Goal: Task Accomplishment & Management: Use online tool/utility

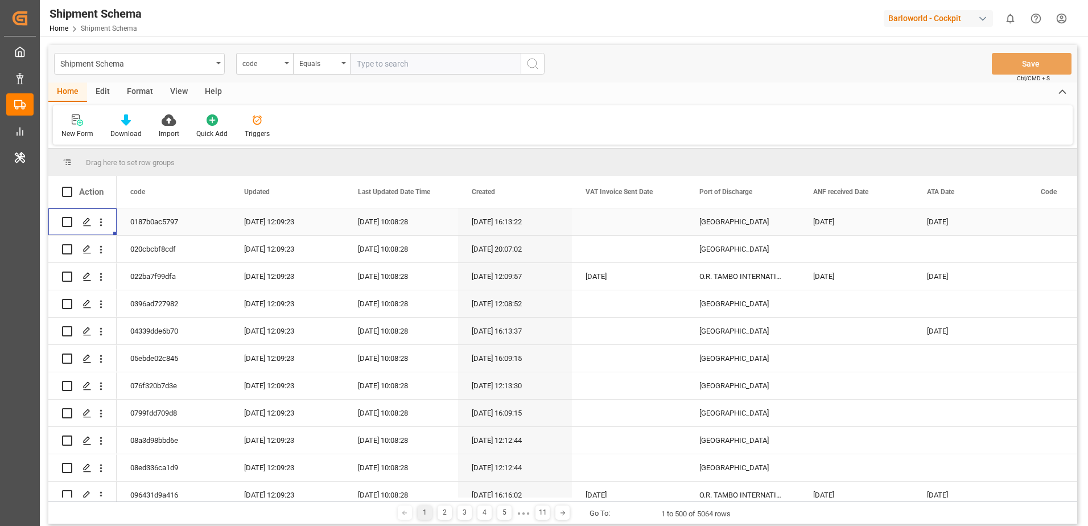
click at [918, 20] on div "Barloworld - Cockpit" at bounding box center [938, 18] width 109 height 16
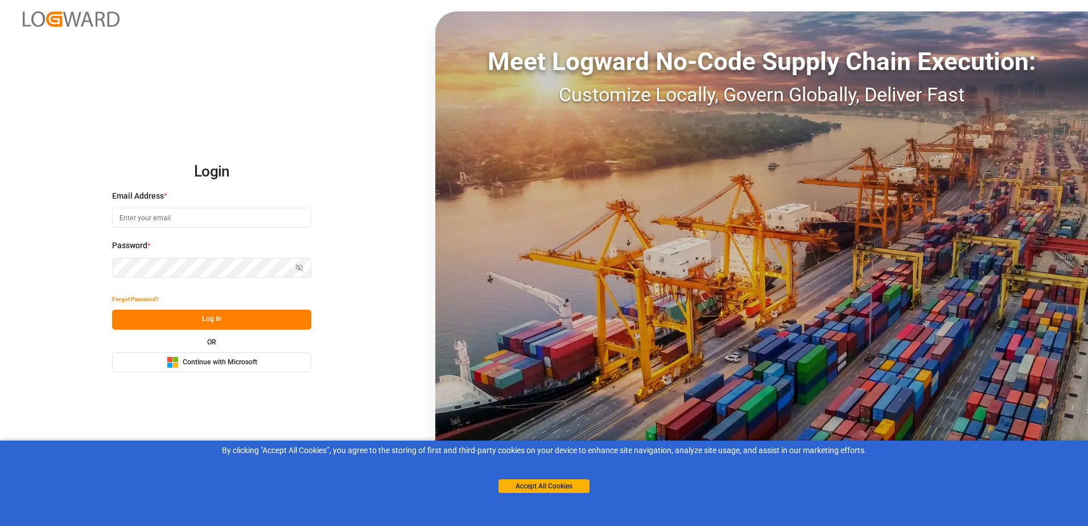
click at [183, 364] on span "Continue with Microsoft" at bounding box center [220, 362] width 75 height 10
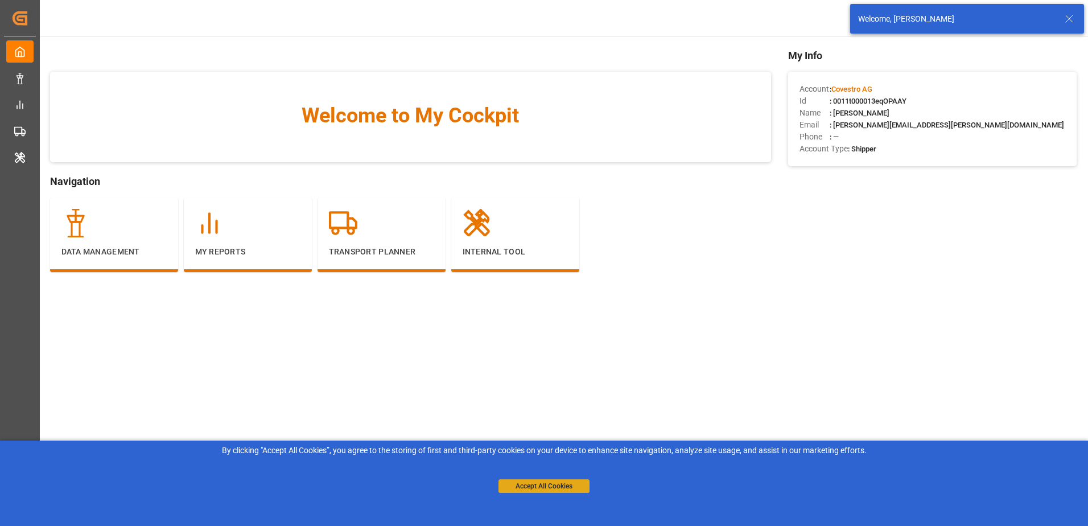
click at [566, 488] on button "Accept All Cookies" at bounding box center [543, 486] width 91 height 14
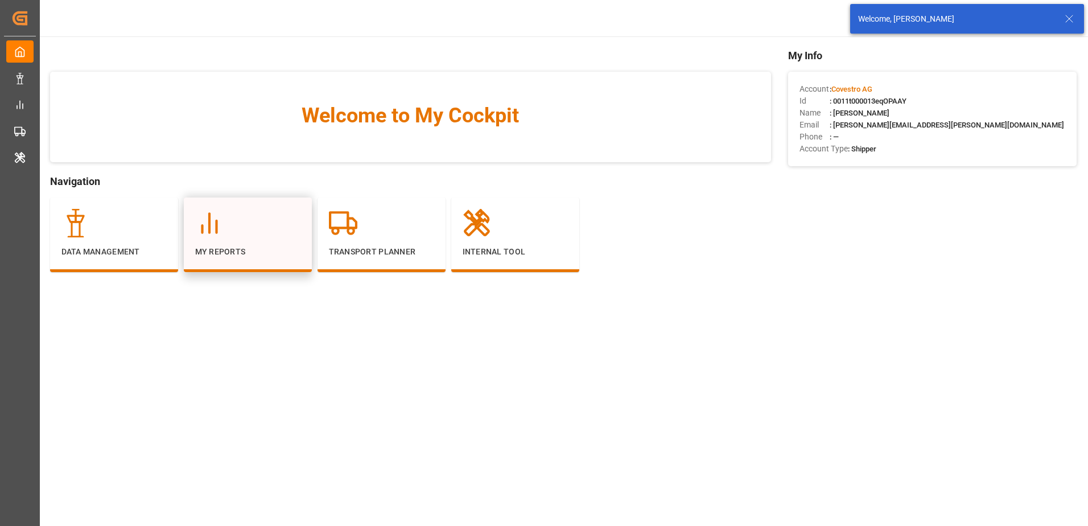
click at [269, 230] on div at bounding box center [247, 223] width 105 height 28
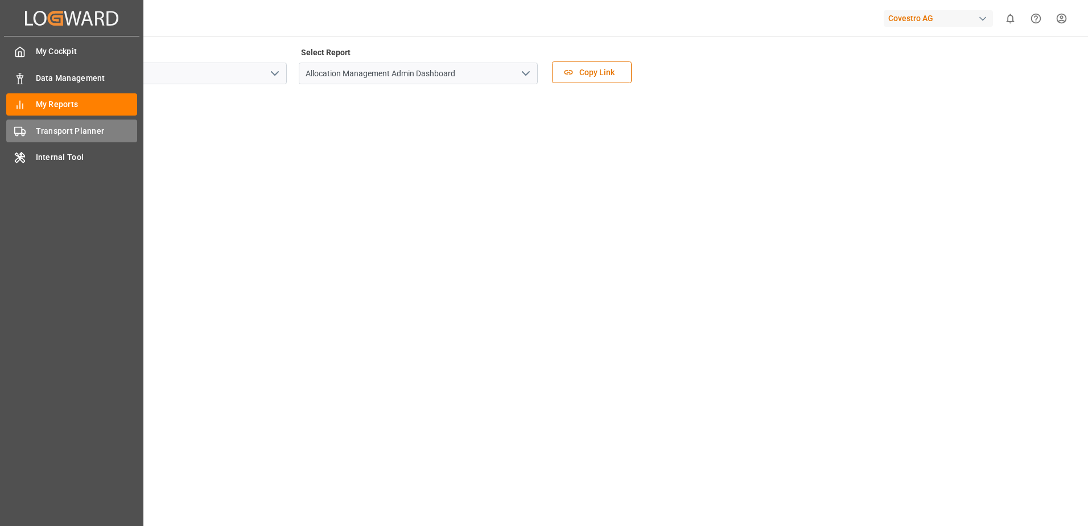
click at [43, 122] on div "Transport Planner Transport Planner" at bounding box center [71, 130] width 131 height 22
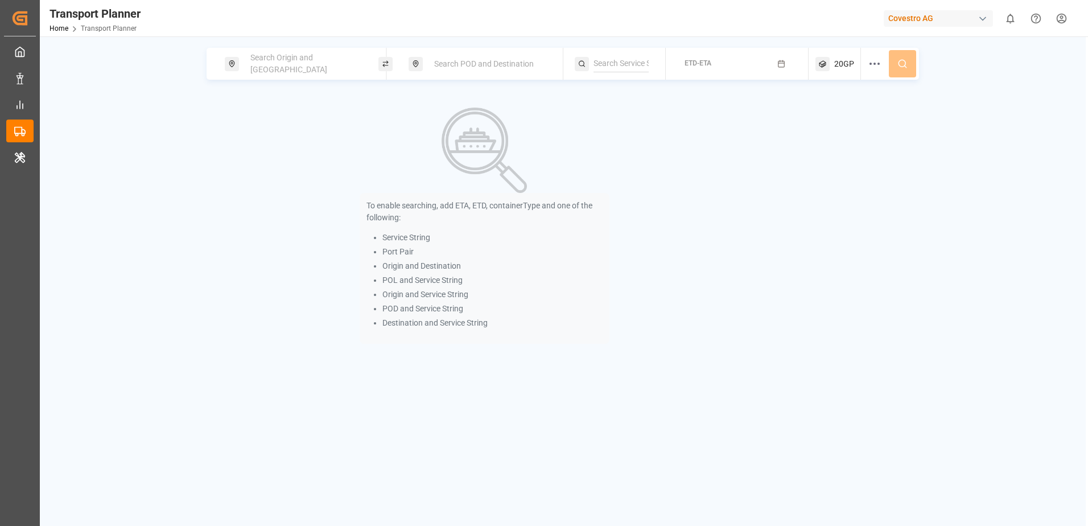
click at [294, 68] on span "Search Origin and POL" at bounding box center [288, 63] width 77 height 21
click at [273, 146] on input at bounding box center [295, 154] width 114 height 17
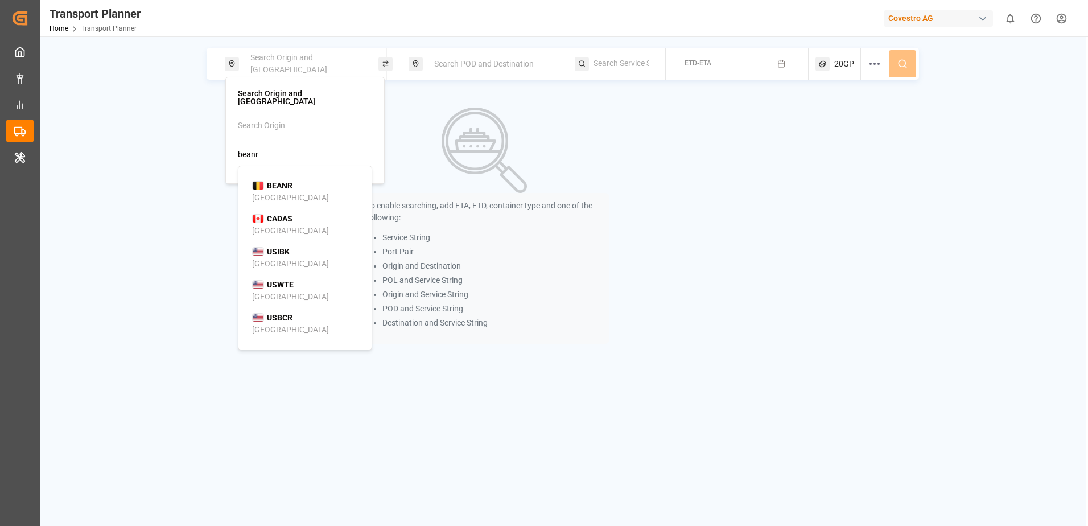
click at [271, 180] on span "BEANR" at bounding box center [280, 186] width 26 height 12
type input "BEANR"
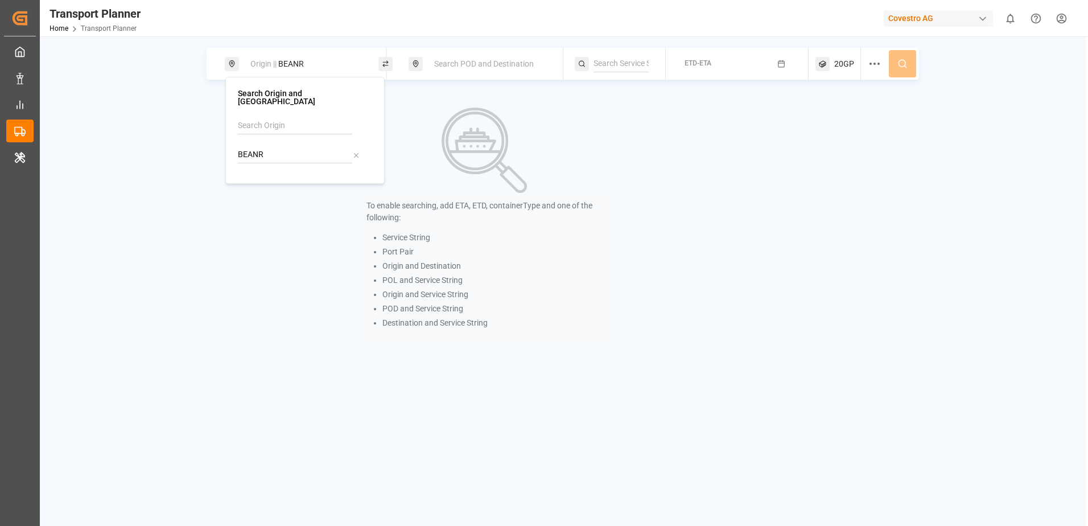
click at [437, 65] on span "Search POD and Destination" at bounding box center [484, 63] width 100 height 9
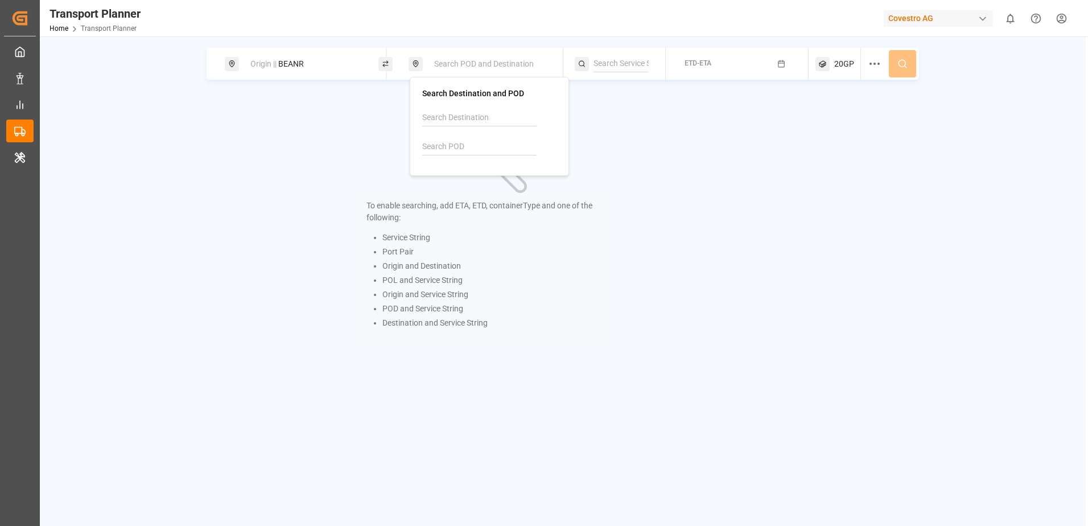
click at [445, 144] on input at bounding box center [479, 146] width 114 height 17
click at [450, 178] on div "USCHT" at bounding box center [456, 178] width 41 height 12
type input "USCHT"
click at [744, 141] on div "To enable searching, add ETA, ETD, containerType and one of the following: Serv…" at bounding box center [485, 225] width 556 height 263
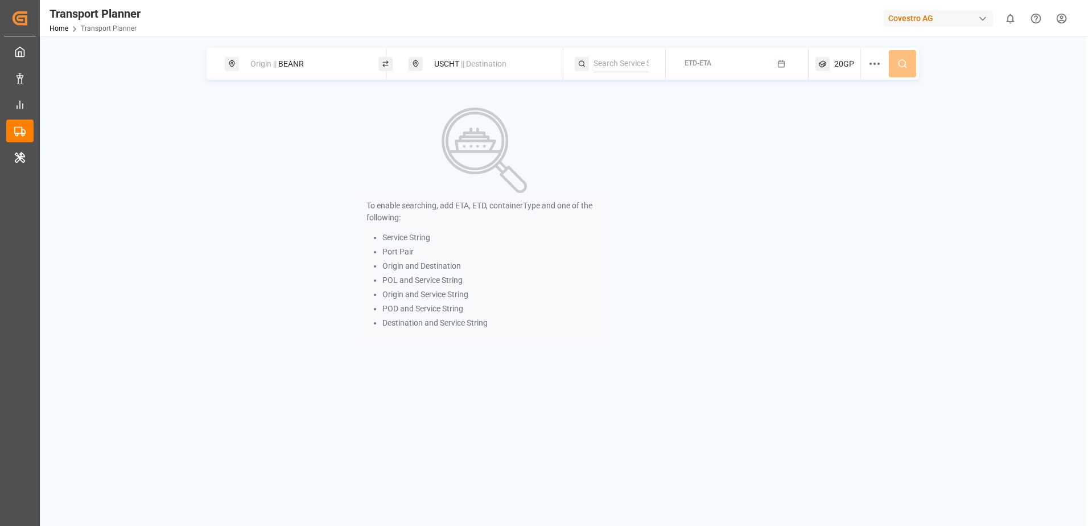
click at [708, 67] on span "ETD-ETA" at bounding box center [697, 63] width 27 height 8
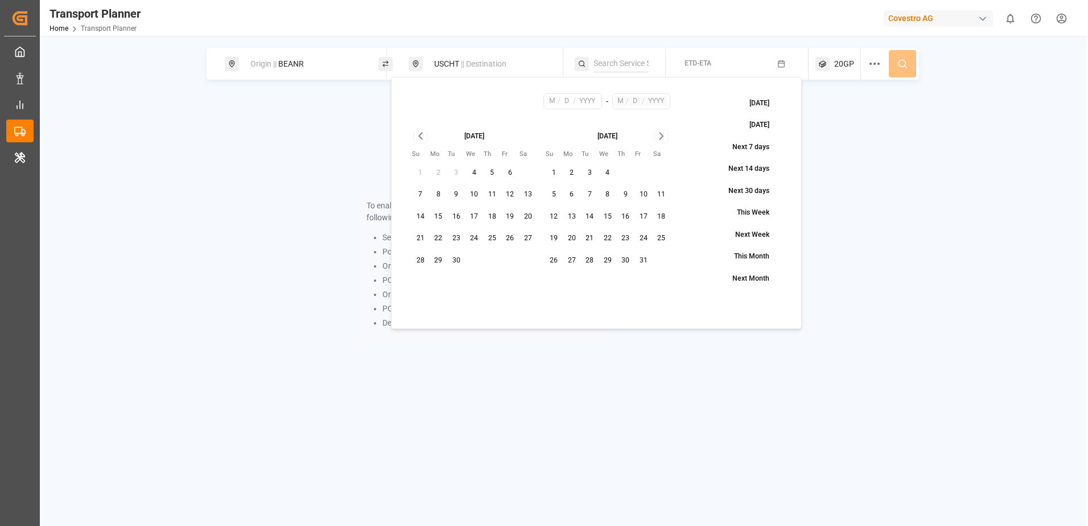
click at [416, 219] on button "14" at bounding box center [420, 217] width 18 height 18
type input "9"
type input "14"
type input "2025"
click at [660, 132] on icon "Go to next month" at bounding box center [661, 136] width 13 height 14
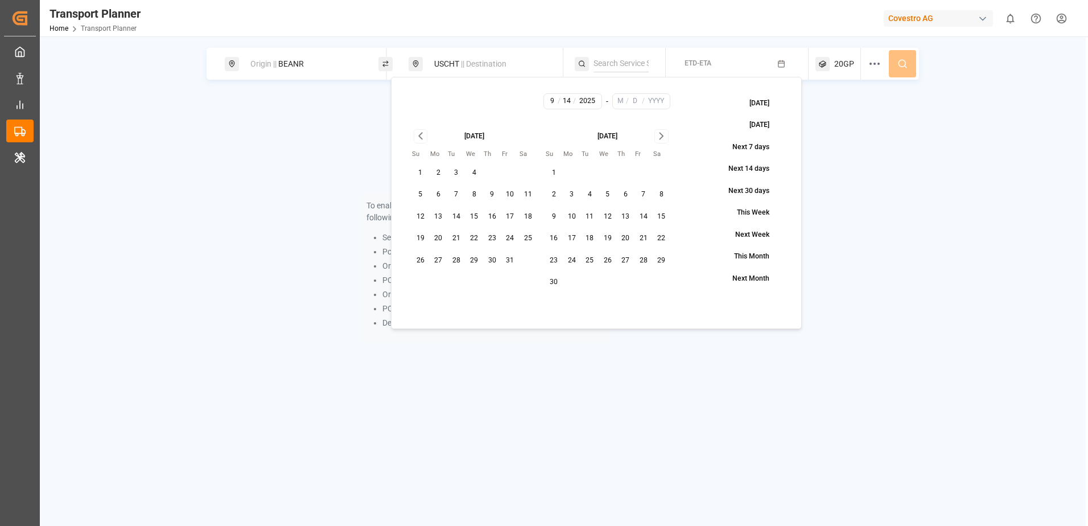
click at [660, 132] on icon "Go to next month" at bounding box center [661, 136] width 13 height 14
click at [641, 233] on button "26" at bounding box center [643, 238] width 18 height 18
type input "12"
type input "26"
type input "2025"
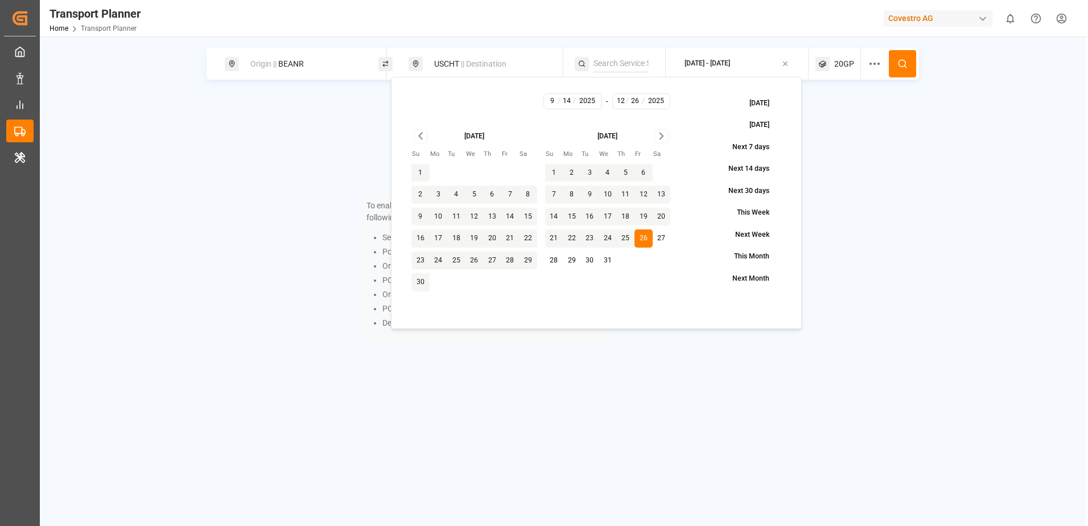
click at [865, 168] on div "To enable searching, add ETA, ETD, containerType and one of the following: Serv…" at bounding box center [563, 225] width 712 height 263
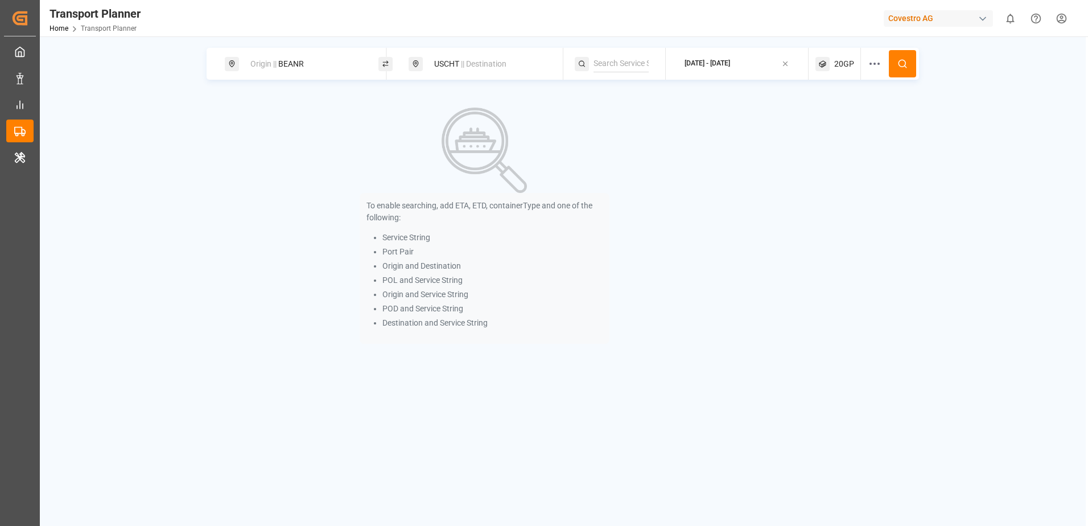
click at [897, 68] on button at bounding box center [902, 63] width 27 height 27
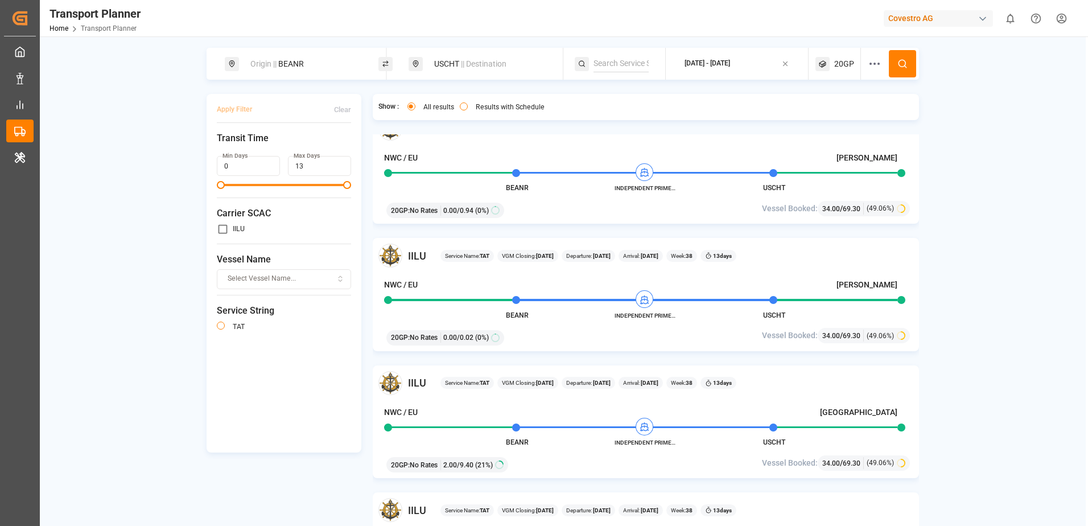
scroll to position [910, 0]
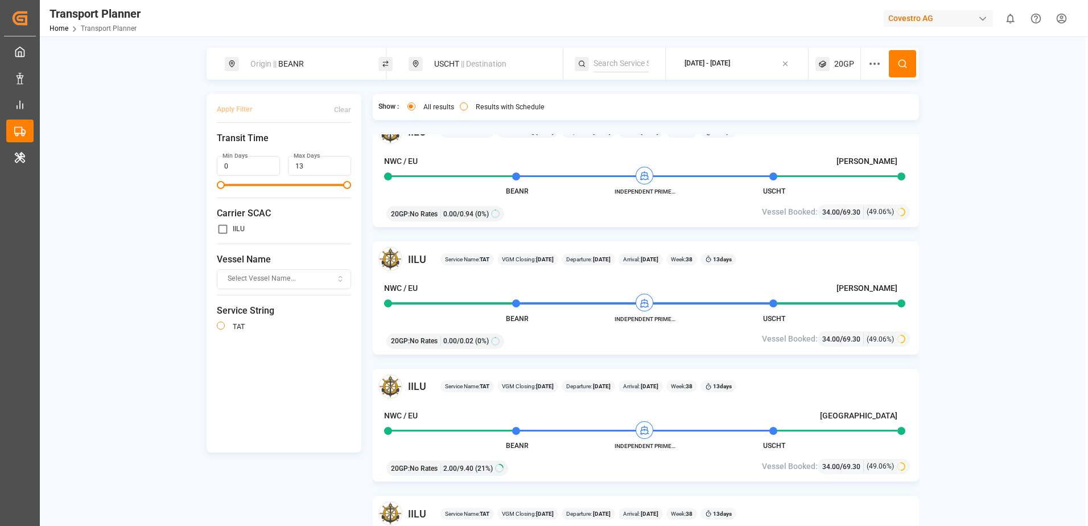
click at [981, 269] on div "Origin || BEANR USCHT || Destination 2025-09-14 - 2025-12-26 20GP Apply Filter …" at bounding box center [563, 301] width 1046 height 507
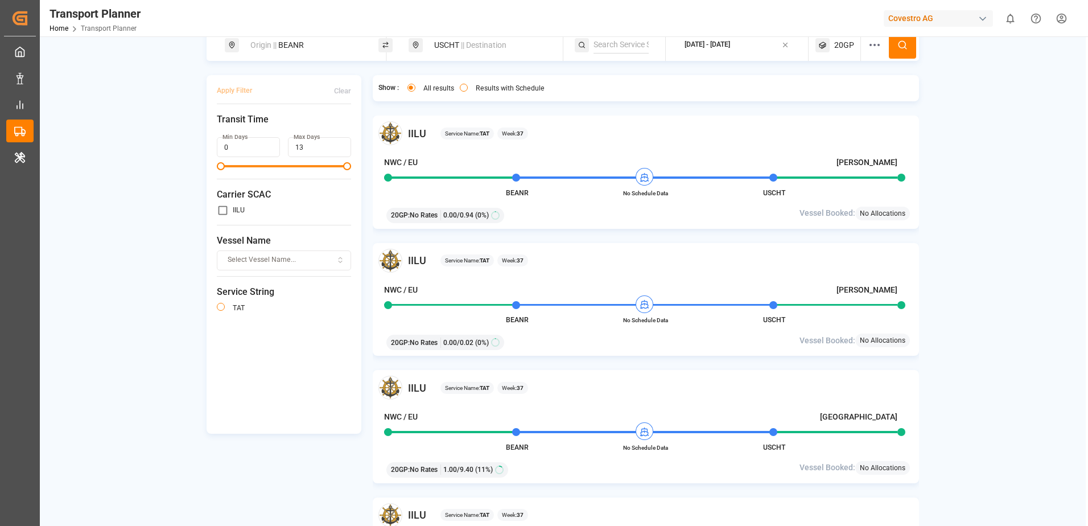
scroll to position [0, 0]
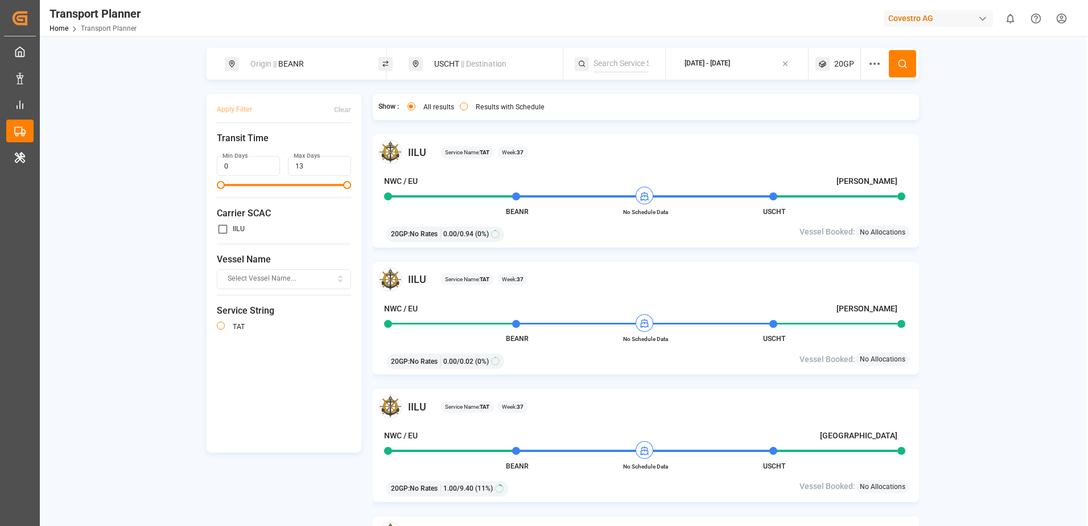
click at [492, 63] on span "|| Destination" at bounding box center [484, 63] width 46 height 9
type input "Columbus"
click at [486, 145] on div "Columbus" at bounding box center [491, 149] width 110 height 12
click at [773, 135] on div "IILU Service Name: TAT Week: 37 NWC / EU Chester BEANR No Schedule Data USCHT 2…" at bounding box center [646, 190] width 547 height 113
click at [907, 71] on button at bounding box center [902, 63] width 27 height 27
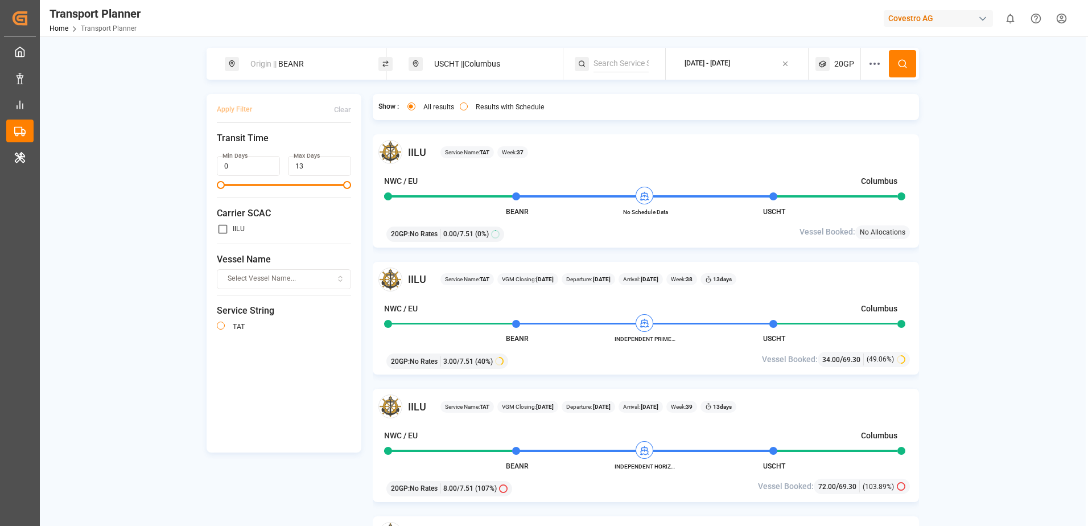
click at [300, 58] on div "Origin || BEANR" at bounding box center [305, 63] width 123 height 21
click at [290, 146] on input "BEANR" at bounding box center [295, 154] width 114 height 17
type input "B"
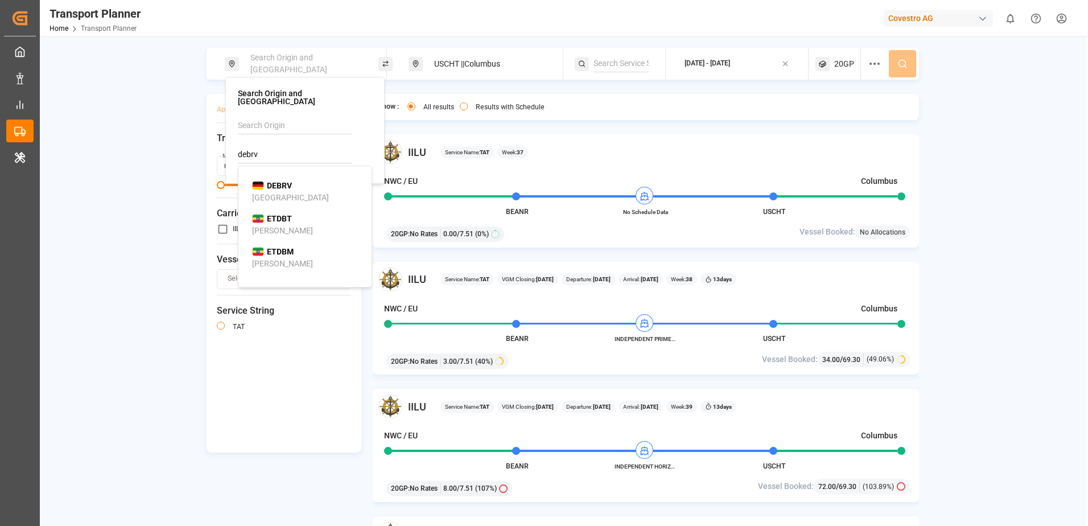
click at [280, 181] on b "DEBRV" at bounding box center [279, 185] width 25 height 9
type input "DEBRV"
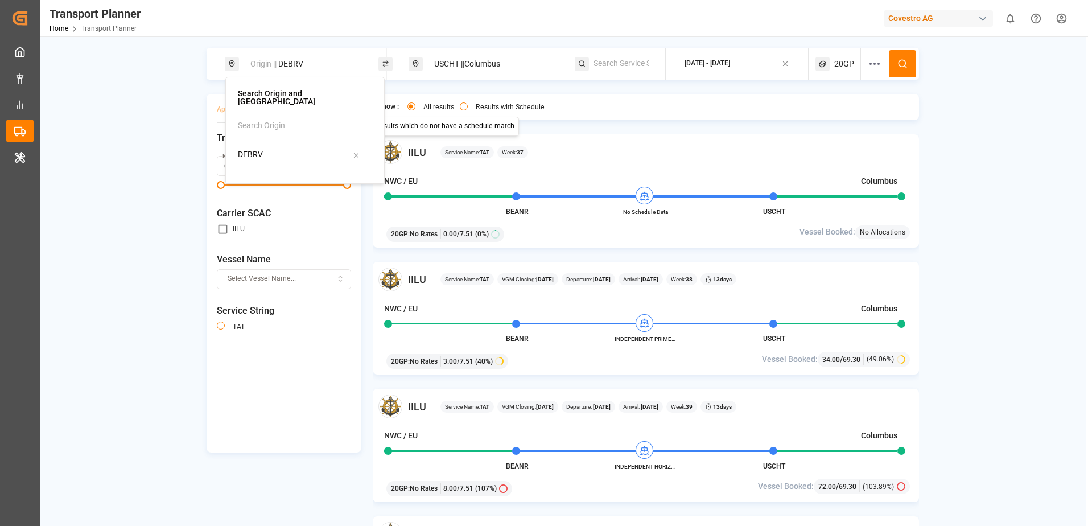
click at [468, 68] on span "|| Columbus" at bounding box center [480, 63] width 39 height 9
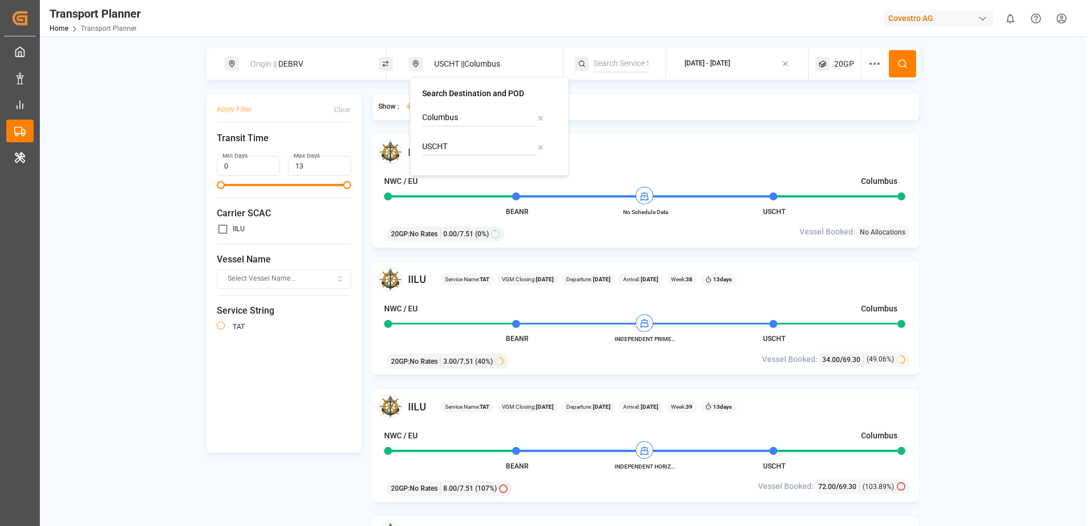
drag, startPoint x: 542, startPoint y: 117, endPoint x: 543, endPoint y: 127, distance: 10.4
click at [542, 117] on icon at bounding box center [540, 118] width 4 height 4
click at [540, 144] on icon at bounding box center [541, 147] width 8 height 8
click at [490, 146] on input at bounding box center [479, 146] width 114 height 17
click at [476, 184] on div "CNSHA Shanghai" at bounding box center [491, 184] width 110 height 24
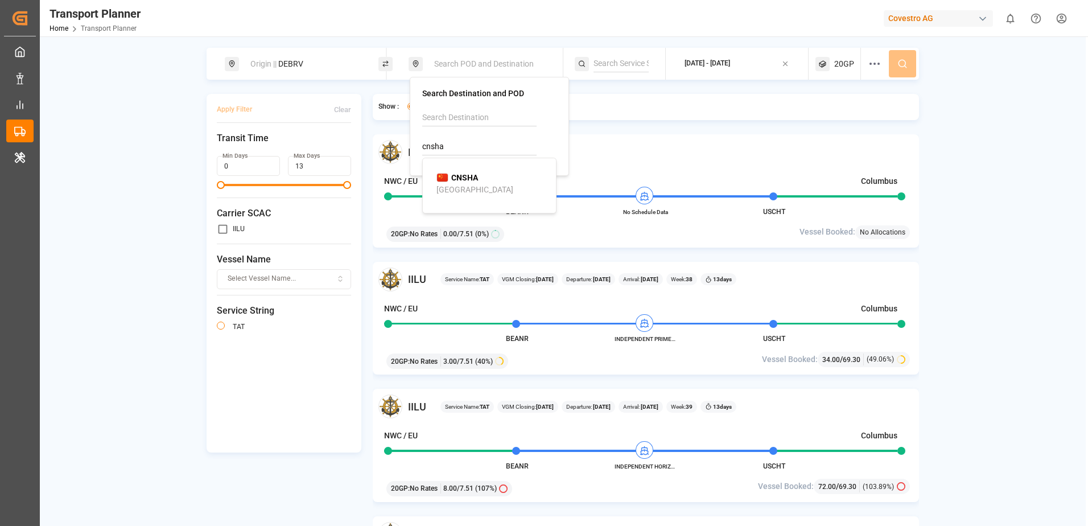
type input "CNSHA"
click at [850, 137] on div "IILU Service Name: TAT Week: 37 NWC / EU Columbus BEANR No Schedule Data USCHT …" at bounding box center [646, 190] width 547 height 113
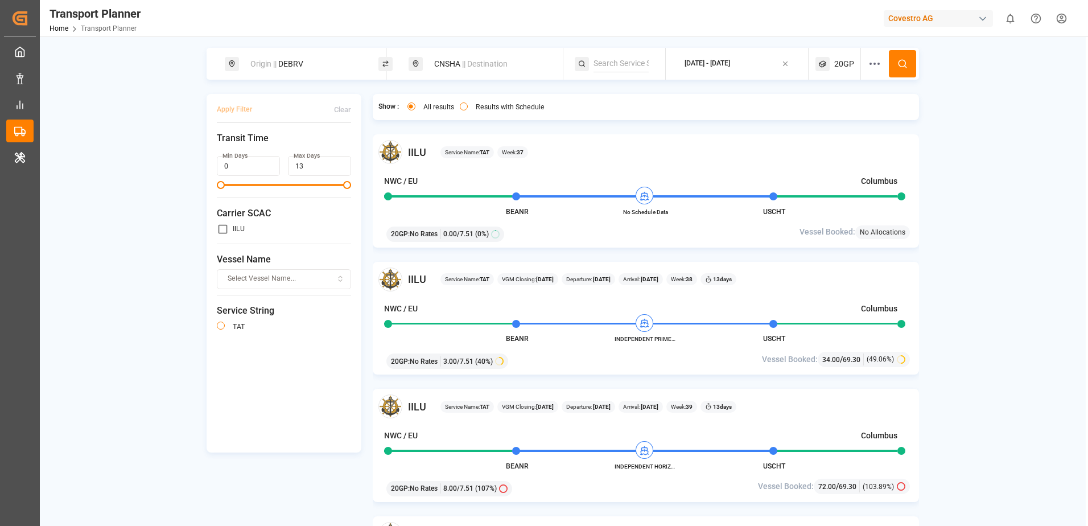
click at [906, 66] on icon at bounding box center [902, 64] width 10 height 10
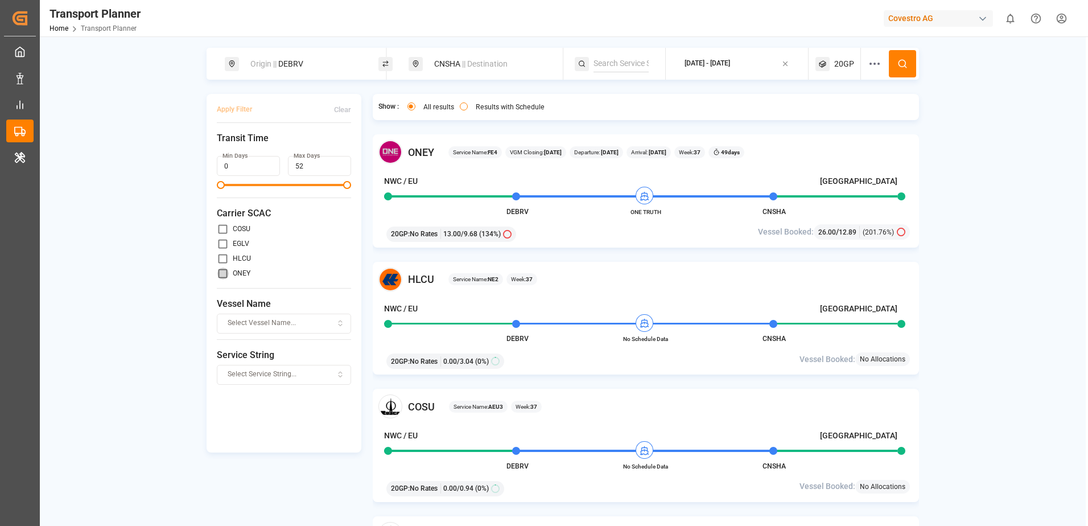
click at [227, 275] on input "primary checkbox" at bounding box center [223, 273] width 12 height 12
checkbox input "true"
click at [231, 111] on button "Apply Filter" at bounding box center [234, 110] width 35 height 20
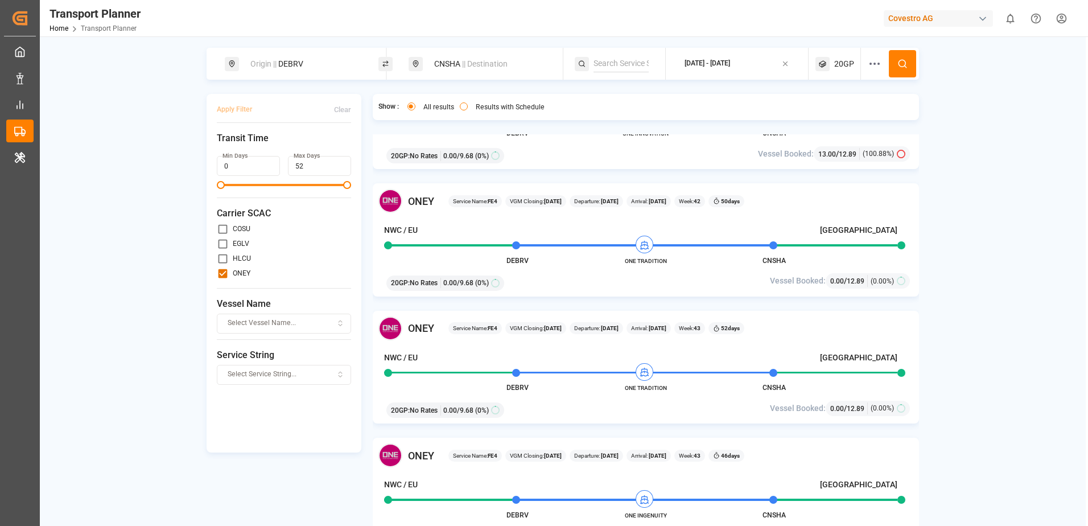
scroll to position [683, 0]
